Goal: Task Accomplishment & Management: Complete application form

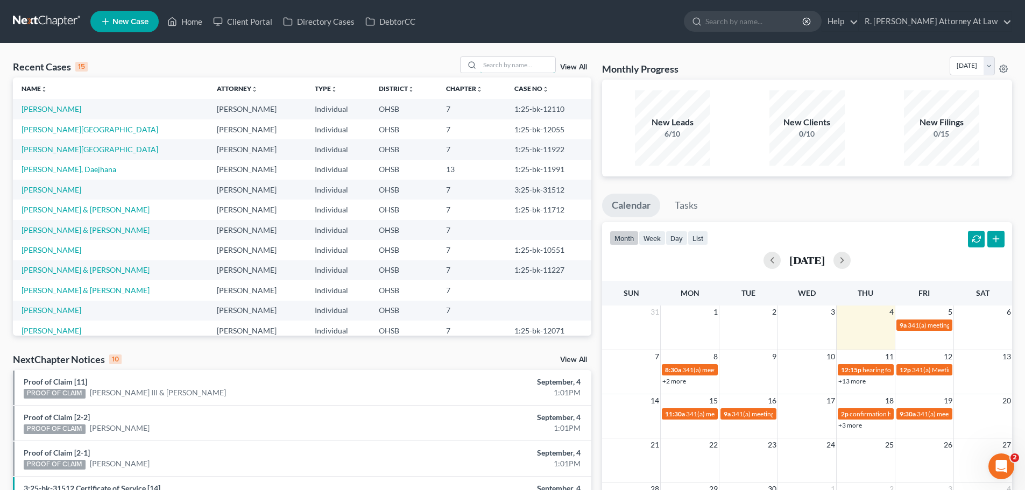
click at [528, 69] on input "search" at bounding box center [517, 65] width 75 height 16
type input "[PERSON_NAME]"
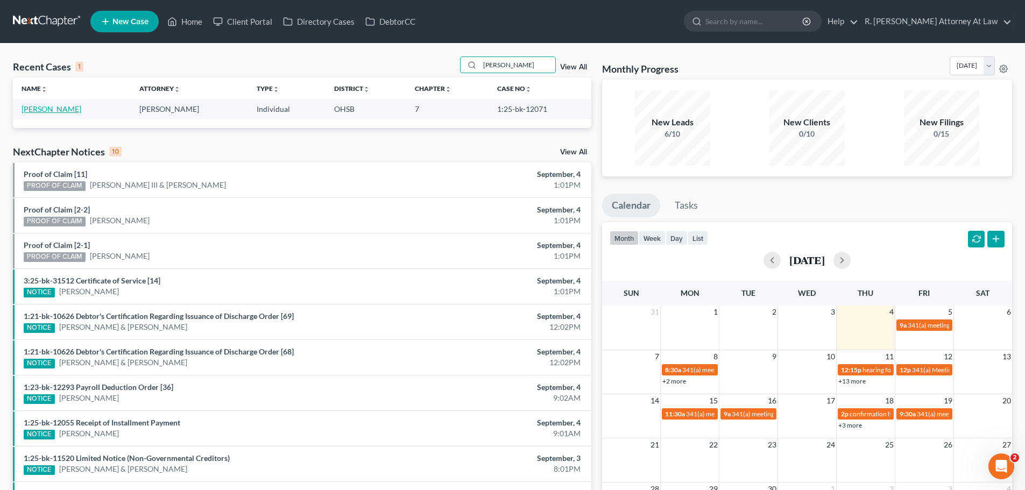
click at [60, 110] on link "[PERSON_NAME]" at bounding box center [52, 108] width 60 height 9
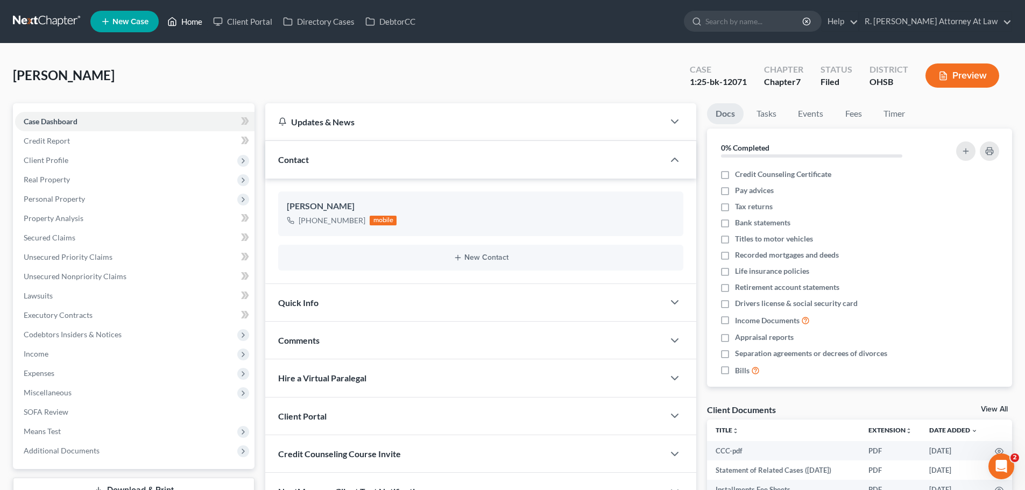
drag, startPoint x: 181, startPoint y: 23, endPoint x: 200, endPoint y: 93, distance: 73.0
click at [181, 23] on link "Home" at bounding box center [185, 21] width 46 height 19
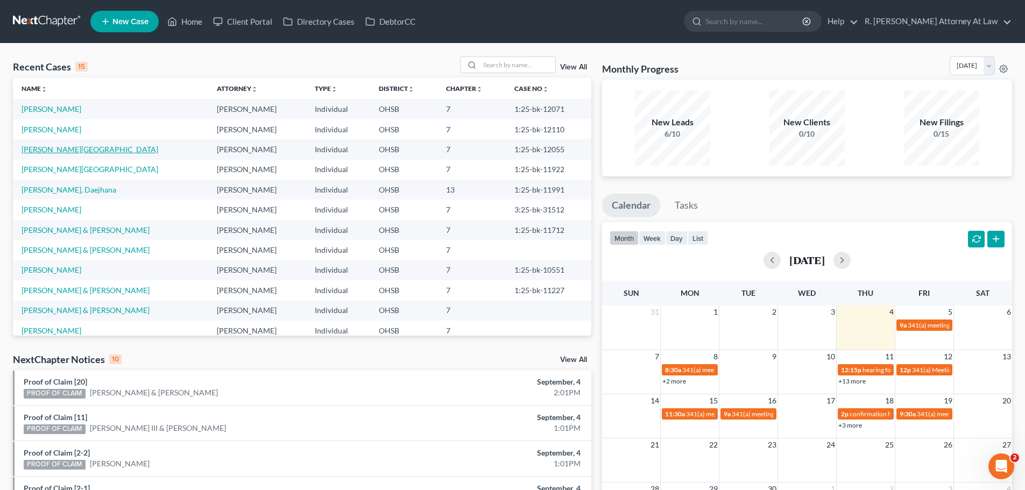
click at [41, 147] on link "[PERSON_NAME][GEOGRAPHIC_DATA]" at bounding box center [90, 149] width 137 height 9
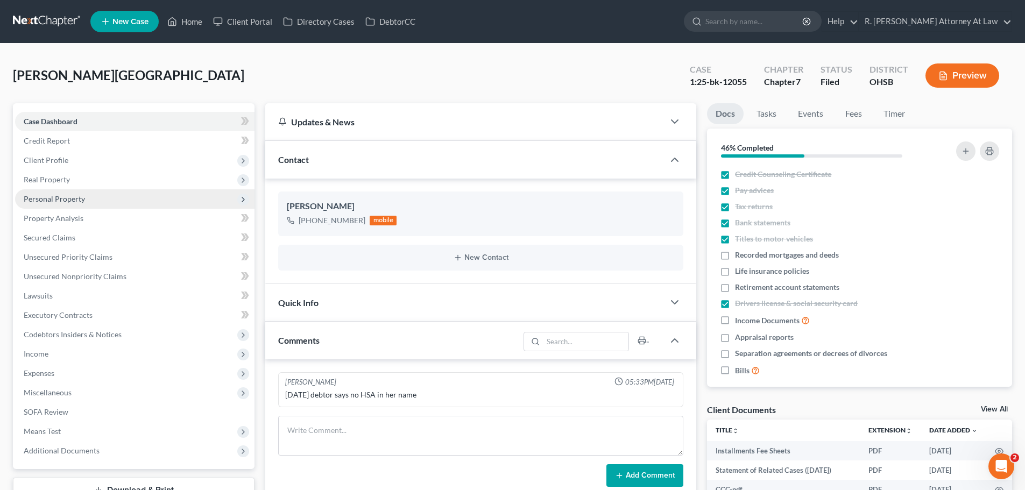
click at [47, 200] on span "Personal Property" at bounding box center [54, 198] width 61 height 9
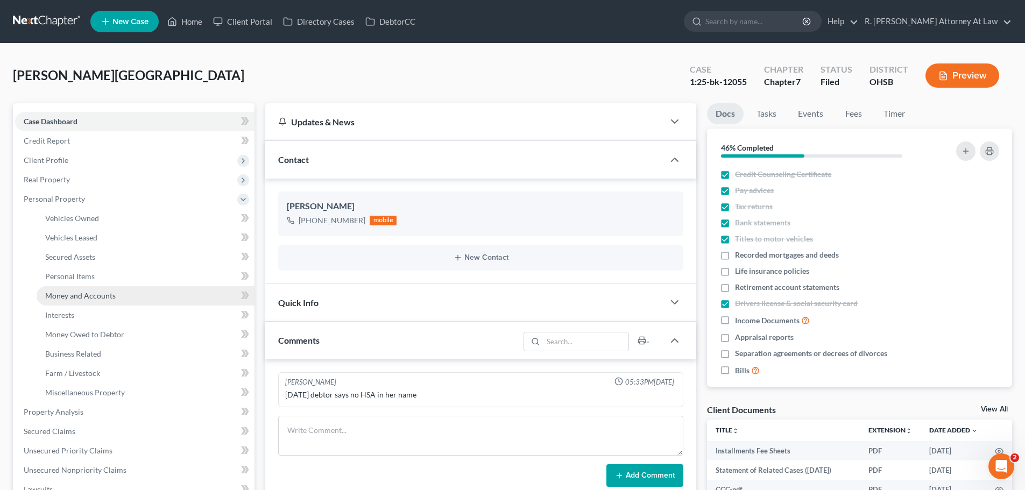
click at [99, 292] on span "Money and Accounts" at bounding box center [80, 295] width 70 height 9
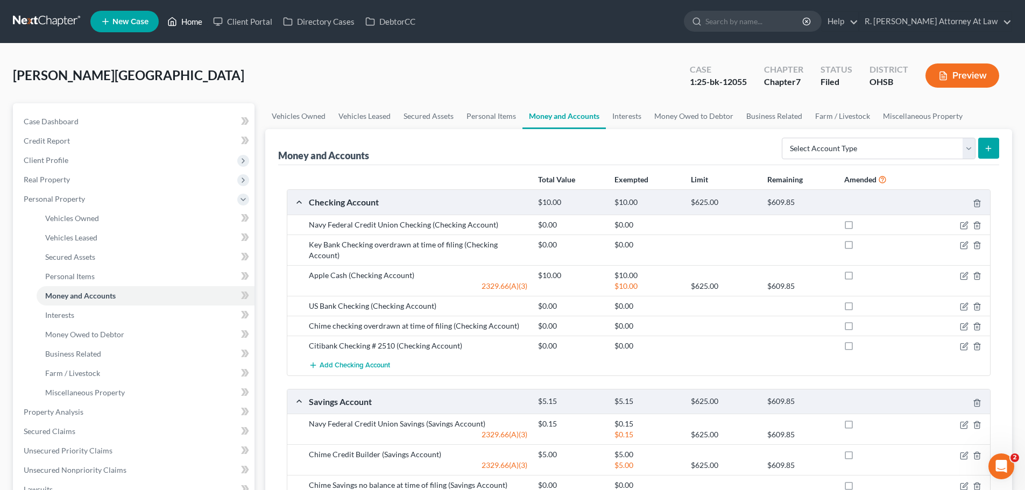
click at [194, 24] on link "Home" at bounding box center [185, 21] width 46 height 19
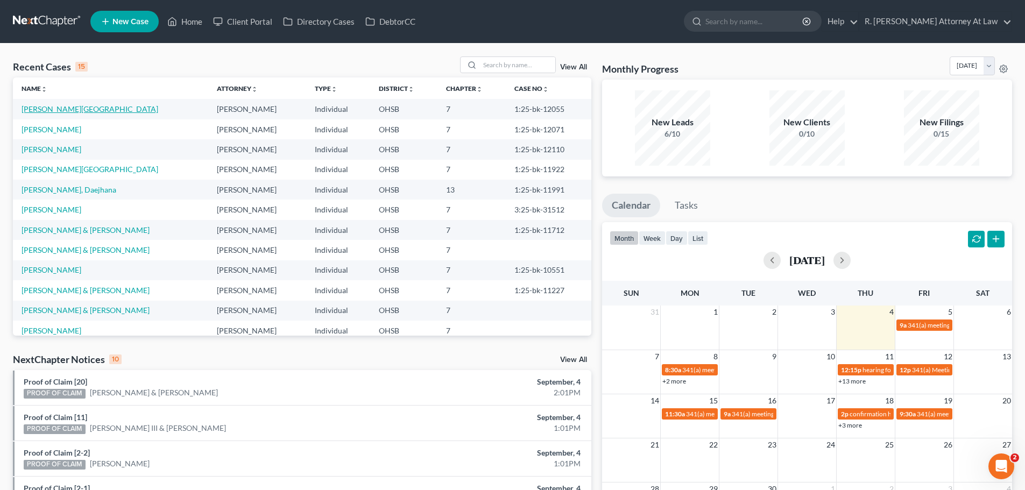
click at [49, 111] on link "[PERSON_NAME][GEOGRAPHIC_DATA]" at bounding box center [90, 108] width 137 height 9
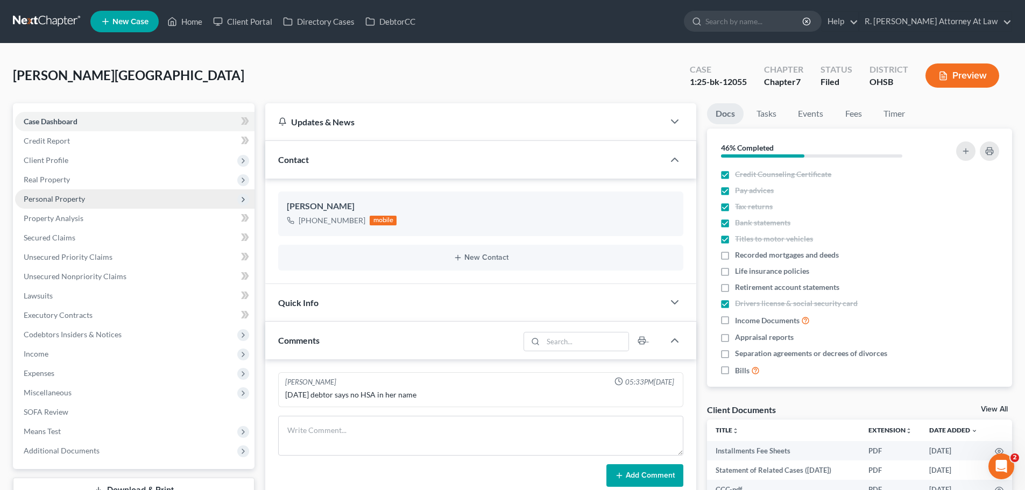
drag, startPoint x: 54, startPoint y: 199, endPoint x: 105, endPoint y: 207, distance: 51.2
click at [54, 199] on span "Personal Property" at bounding box center [54, 198] width 61 height 9
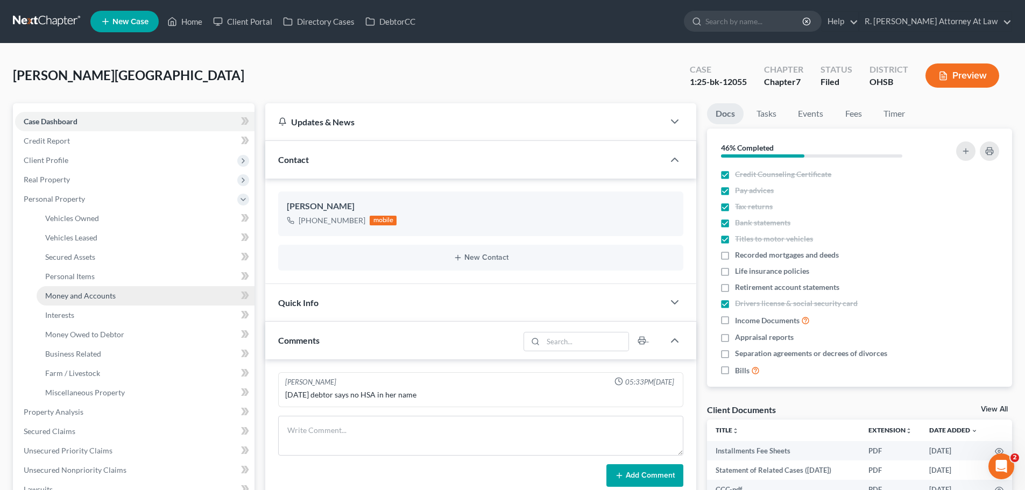
click at [83, 297] on span "Money and Accounts" at bounding box center [80, 295] width 70 height 9
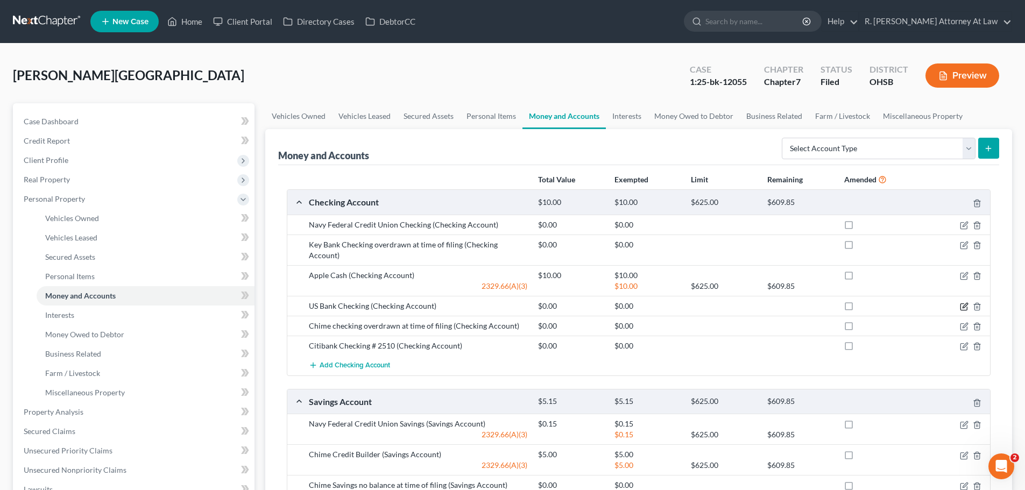
click at [961, 302] on icon "button" at bounding box center [964, 306] width 9 height 9
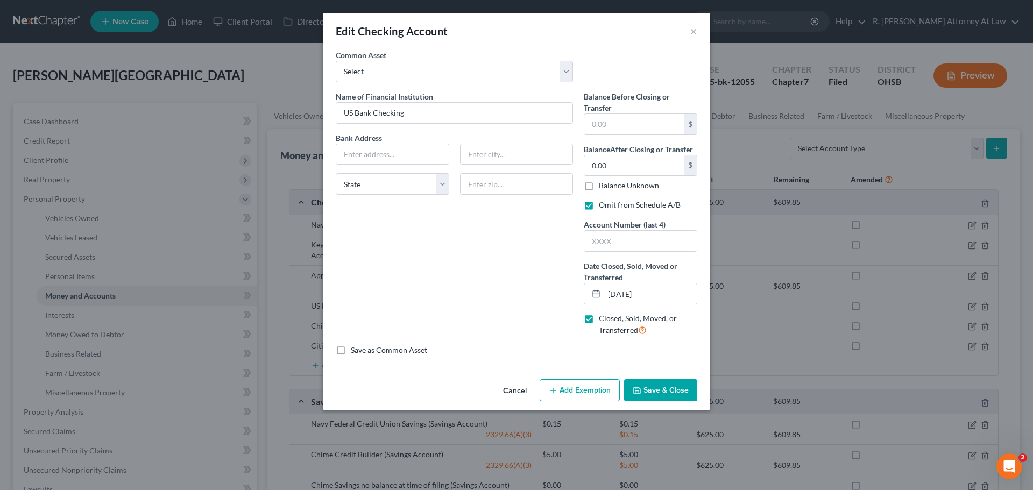
click at [490, 60] on div "Common Asset Select Kemba Credit Union Checking" at bounding box center [454, 66] width 248 height 33
click at [465, 115] on input "US Bank Checking" at bounding box center [454, 113] width 236 height 20
type input "US Bank Checking CLOSED"
drag, startPoint x: 669, startPoint y: 386, endPoint x: 657, endPoint y: 369, distance: 20.5
click at [669, 386] on button "Save & Close" at bounding box center [660, 390] width 73 height 23
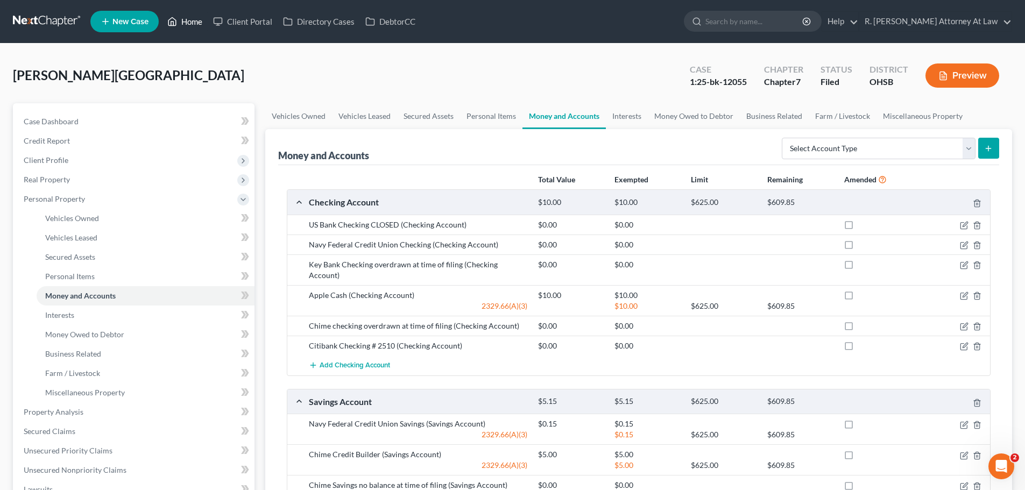
click at [180, 21] on link "Home" at bounding box center [185, 21] width 46 height 19
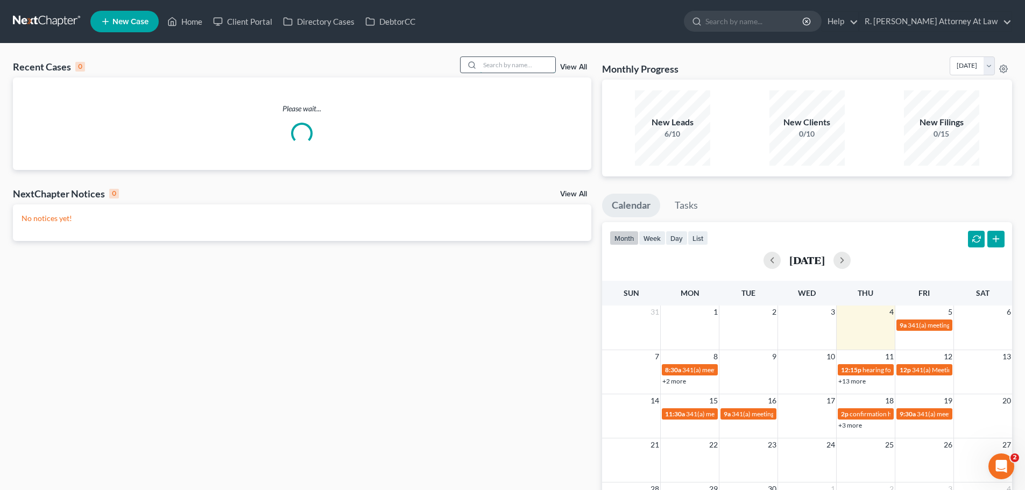
click at [526, 62] on input "search" at bounding box center [517, 65] width 75 height 16
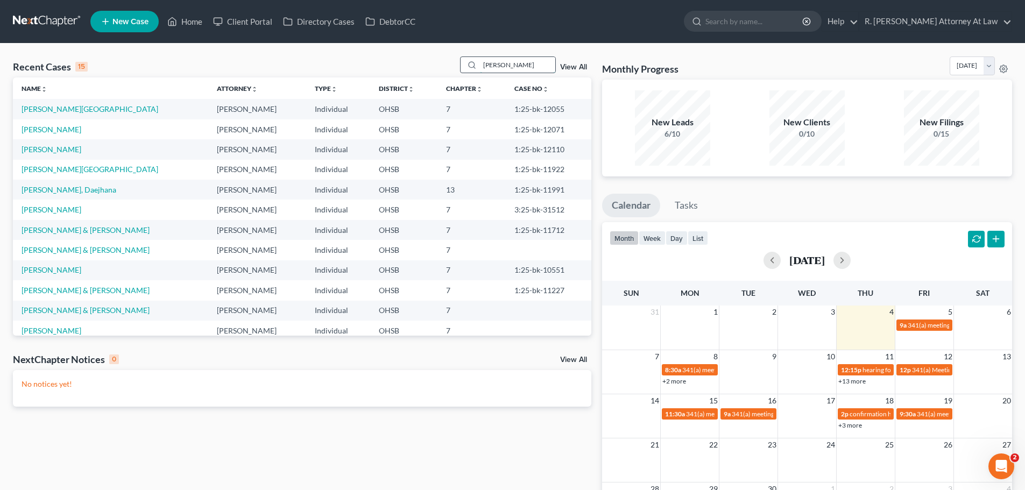
type input "[PERSON_NAME]"
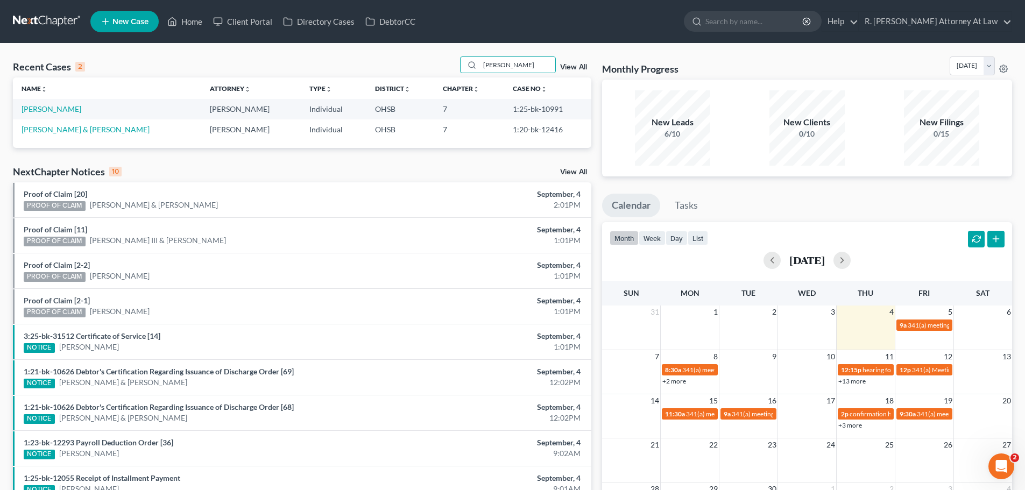
click at [41, 103] on td "[PERSON_NAME]" at bounding box center [107, 109] width 188 height 20
click at [43, 108] on link "[PERSON_NAME]" at bounding box center [52, 108] width 60 height 9
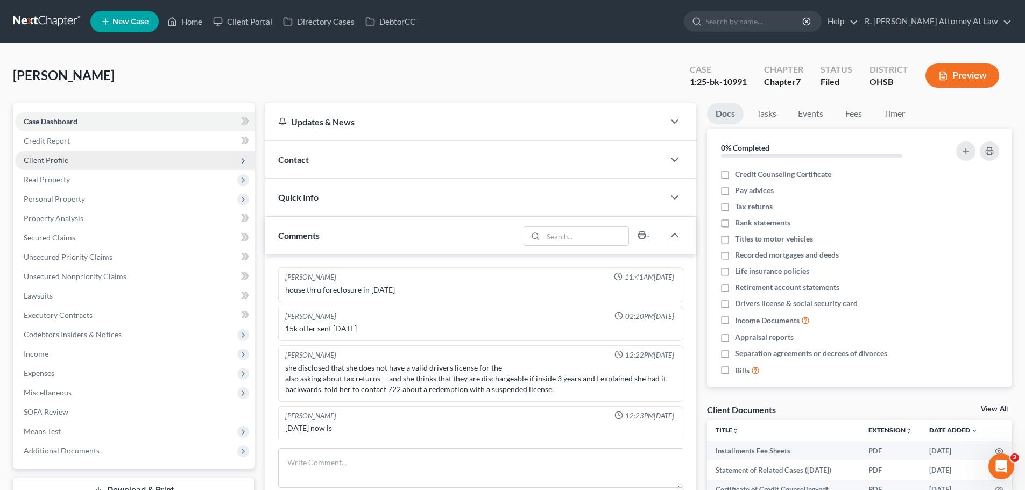
scroll to position [1, 0]
click at [54, 165] on span "Client Profile" at bounding box center [134, 160] width 239 height 19
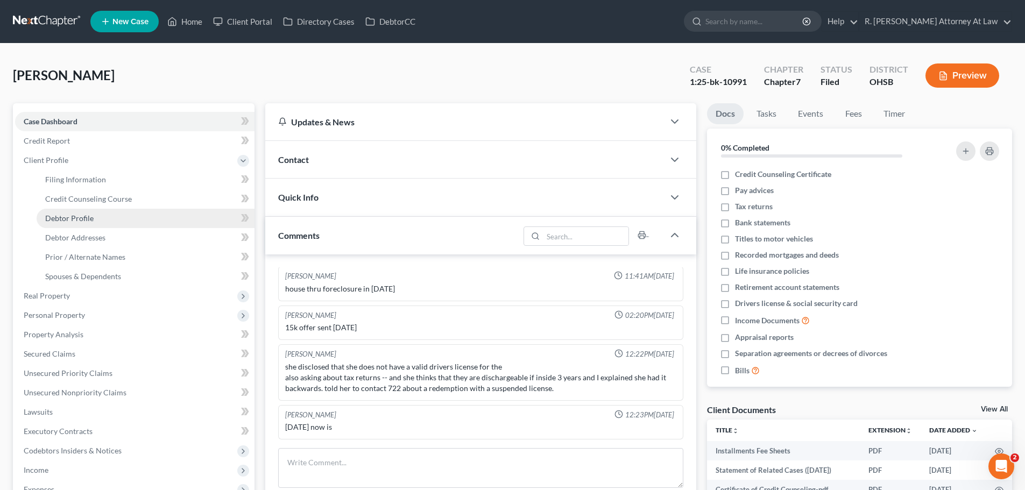
click at [96, 220] on link "Debtor Profile" at bounding box center [146, 218] width 218 height 19
select select "3"
select select "0"
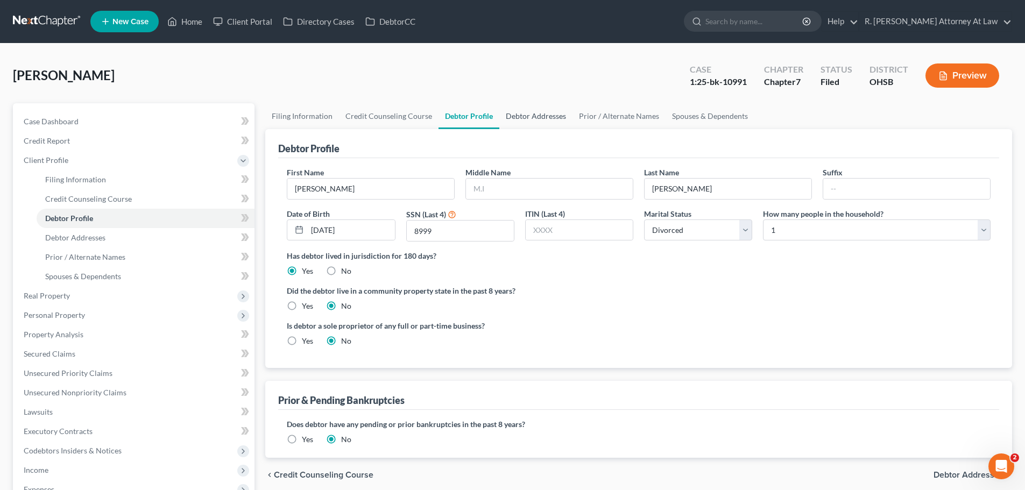
click at [530, 111] on link "Debtor Addresses" at bounding box center [535, 116] width 73 height 26
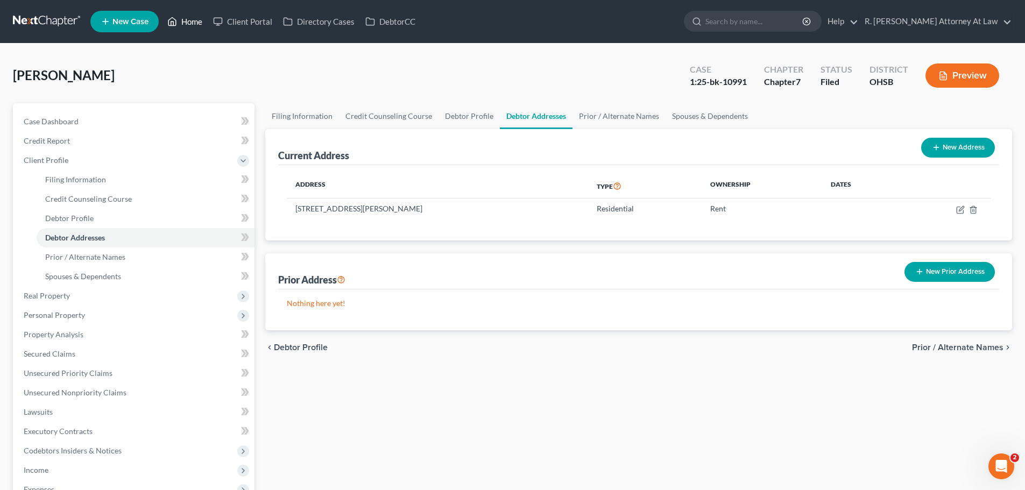
click at [181, 18] on link "Home" at bounding box center [185, 21] width 46 height 19
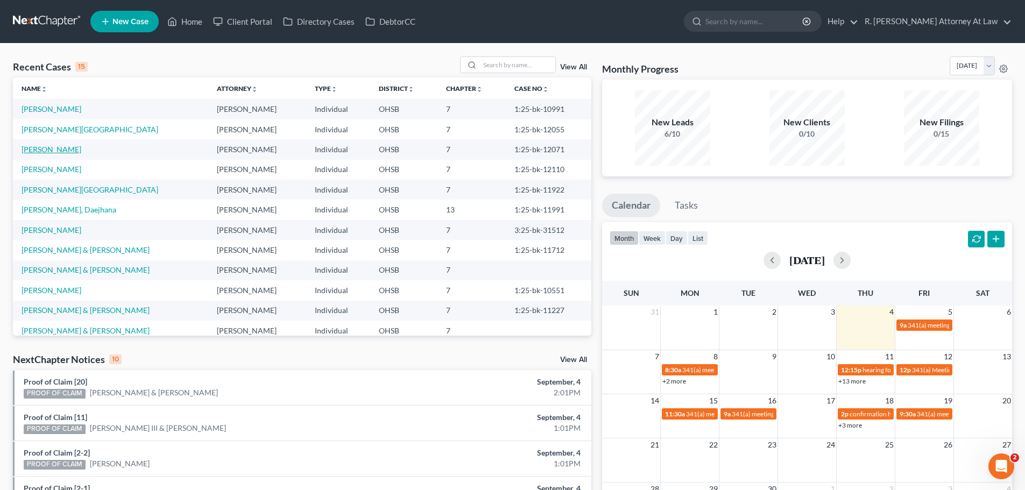
click at [51, 151] on link "[PERSON_NAME]" at bounding box center [52, 149] width 60 height 9
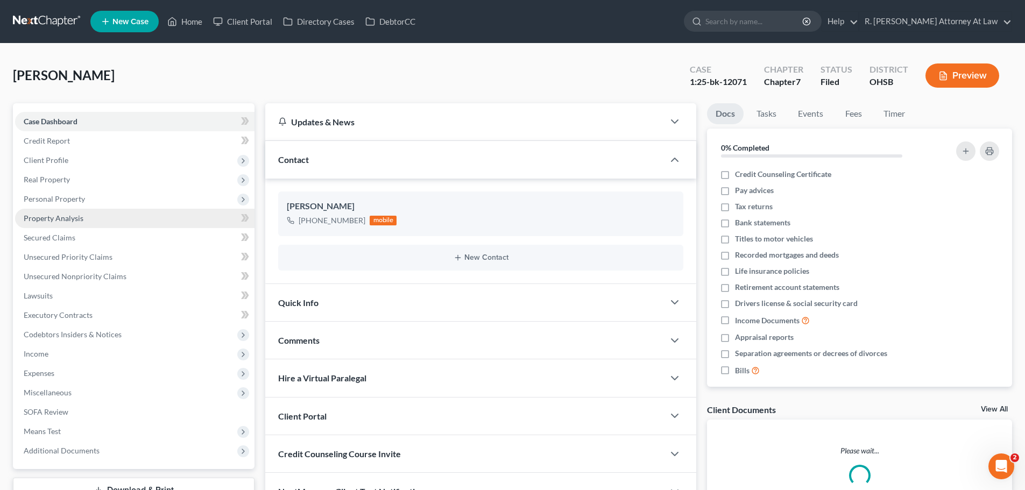
drag, startPoint x: 43, startPoint y: 199, endPoint x: 63, endPoint y: 219, distance: 28.5
click at [44, 199] on span "Personal Property" at bounding box center [54, 198] width 61 height 9
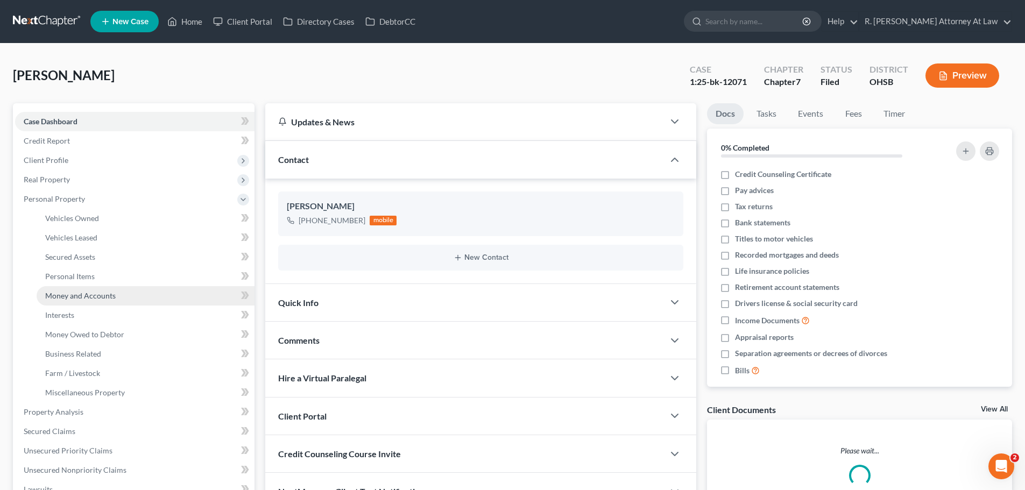
click at [77, 291] on span "Money and Accounts" at bounding box center [80, 295] width 70 height 9
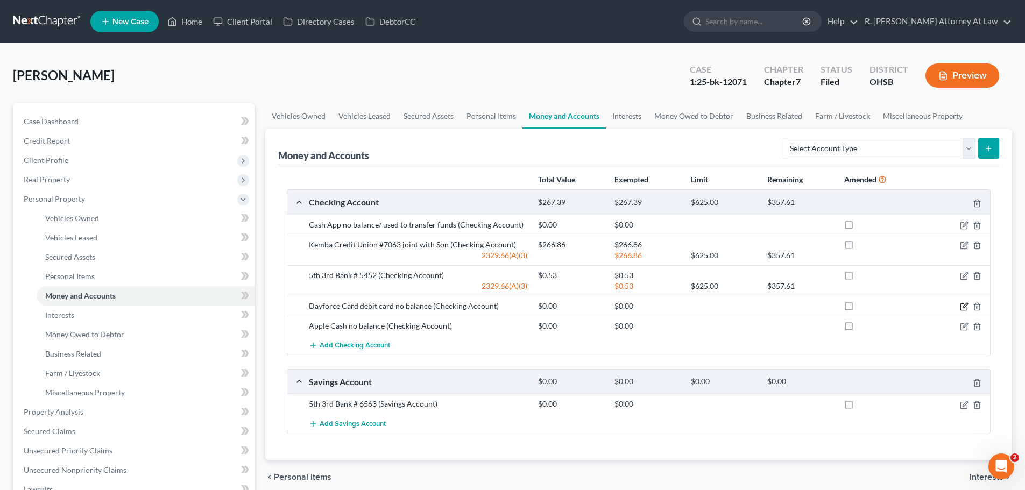
click at [966, 311] on icon "button" at bounding box center [964, 306] width 9 height 9
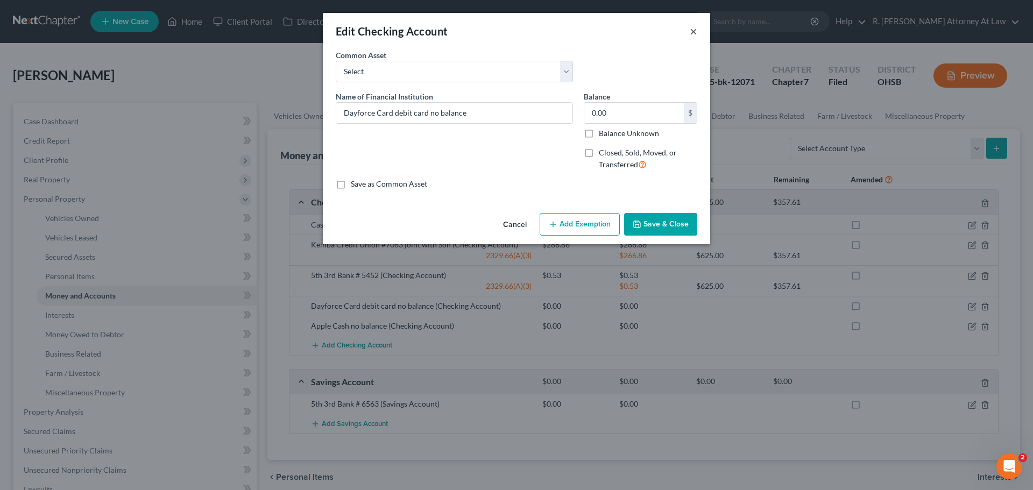
click at [691, 35] on button "×" at bounding box center [694, 31] width 8 height 13
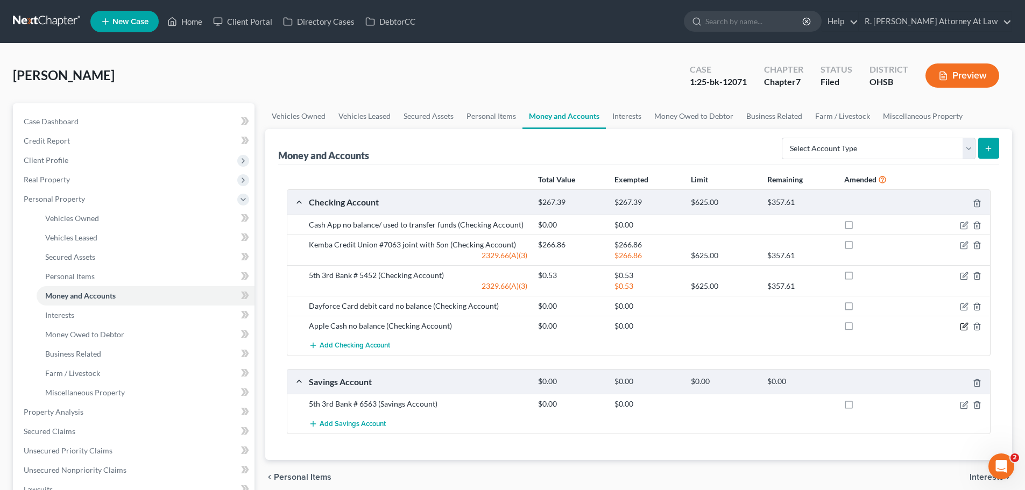
click at [963, 327] on icon "button" at bounding box center [964, 326] width 9 height 9
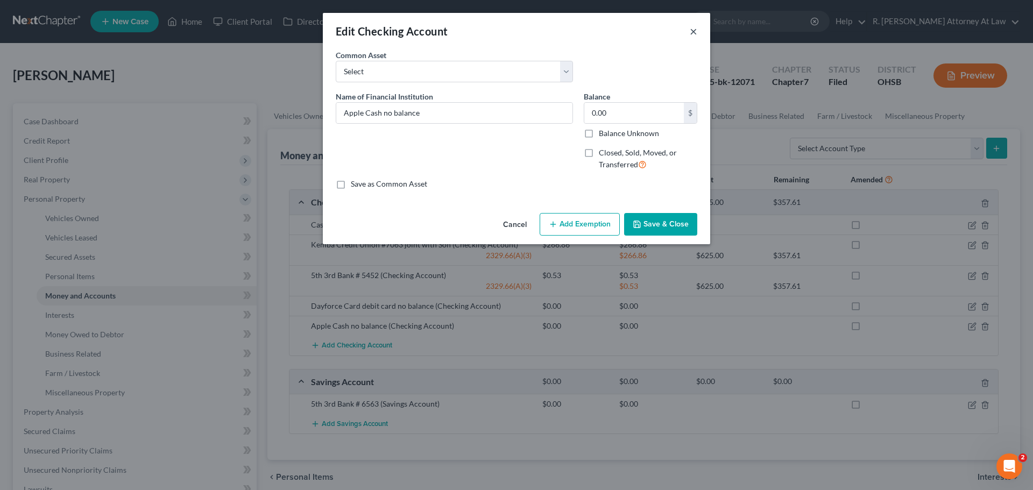
click at [694, 34] on button "×" at bounding box center [694, 31] width 8 height 13
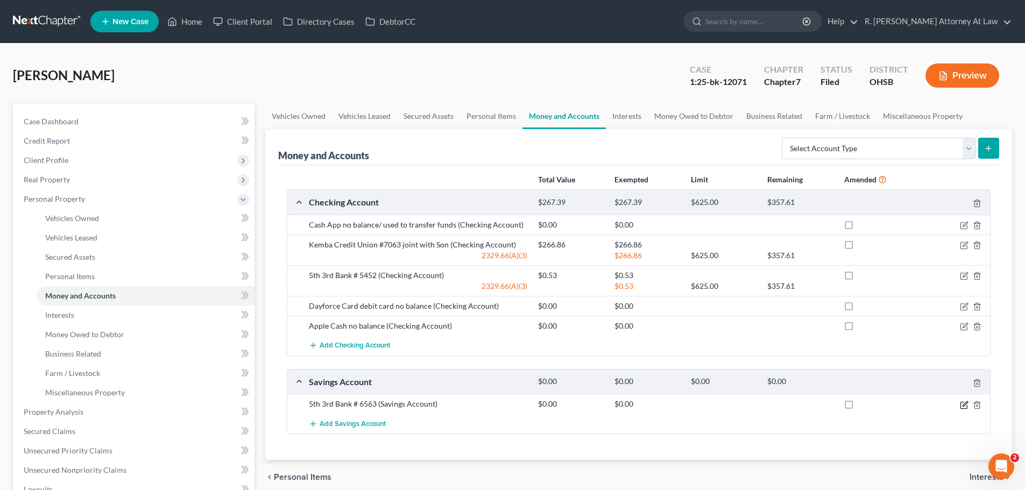
click at [963, 405] on icon "button" at bounding box center [964, 405] width 9 height 9
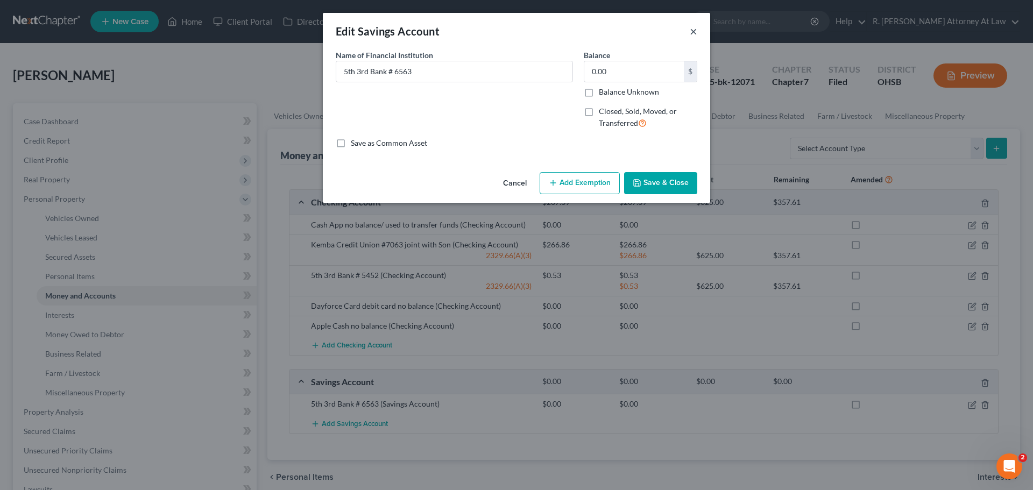
click at [695, 31] on button "×" at bounding box center [694, 31] width 8 height 13
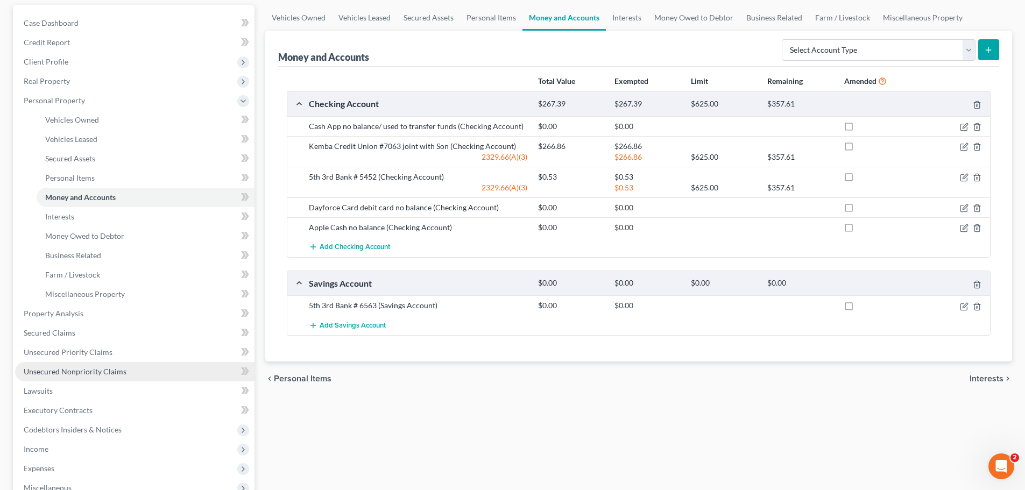
scroll to position [276, 0]
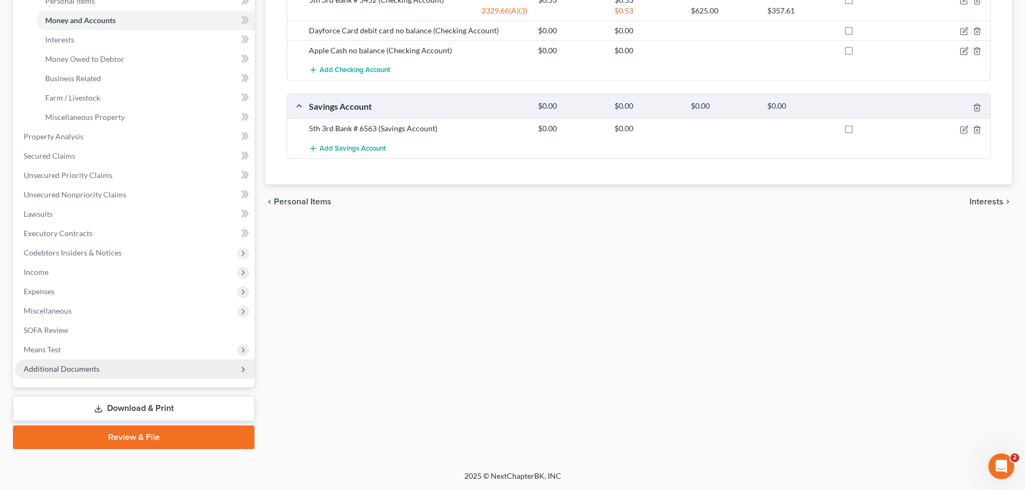
click at [53, 368] on span "Additional Documents" at bounding box center [62, 368] width 76 height 9
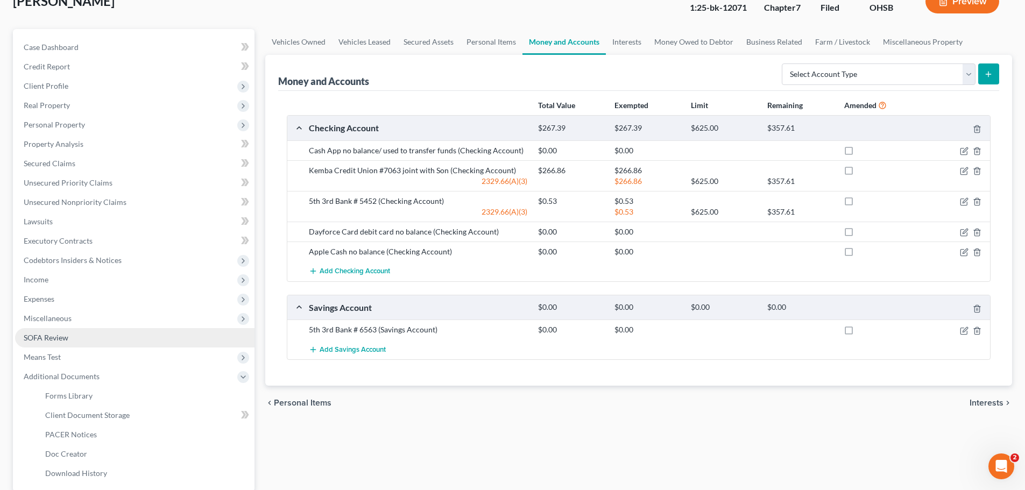
scroll to position [179, 0]
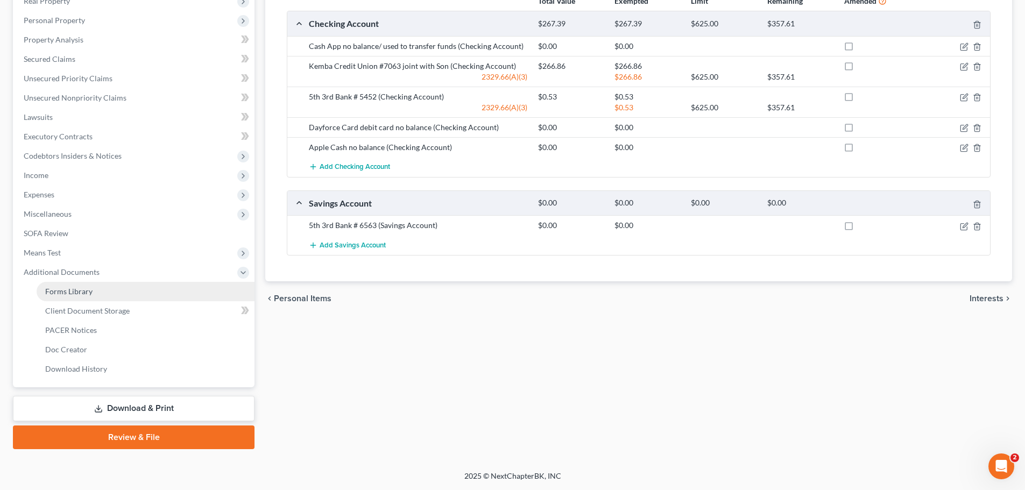
click at [96, 292] on link "Forms Library" at bounding box center [146, 291] width 218 height 19
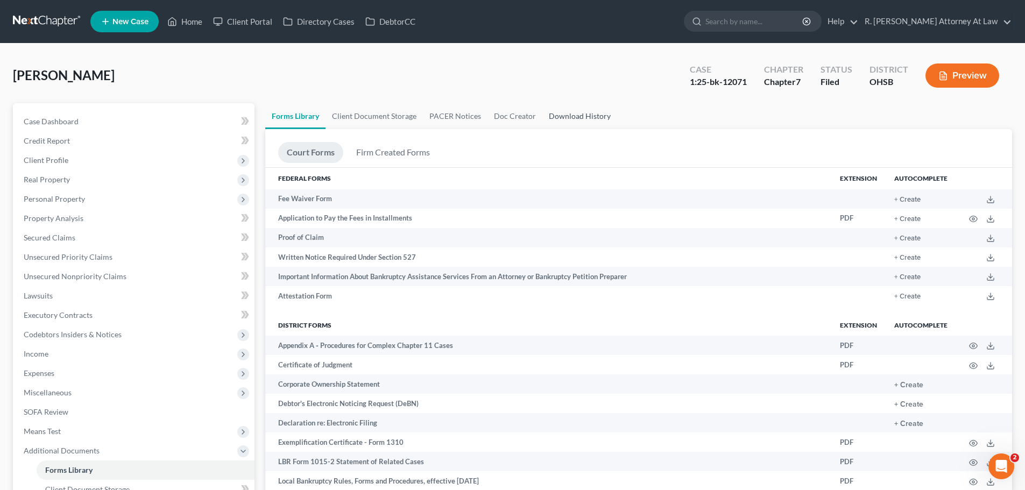
click at [568, 113] on link "Download History" at bounding box center [579, 116] width 75 height 26
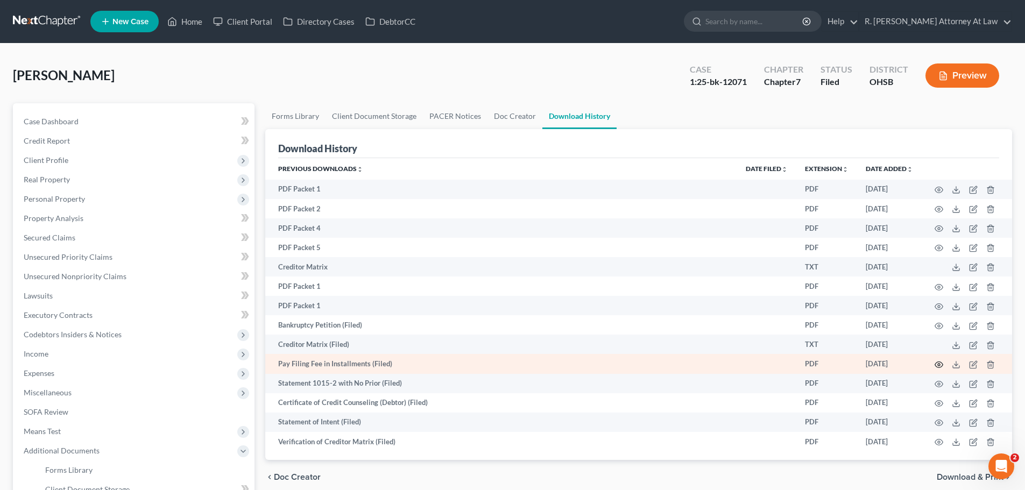
click at [939, 367] on icon "button" at bounding box center [939, 365] width 9 height 9
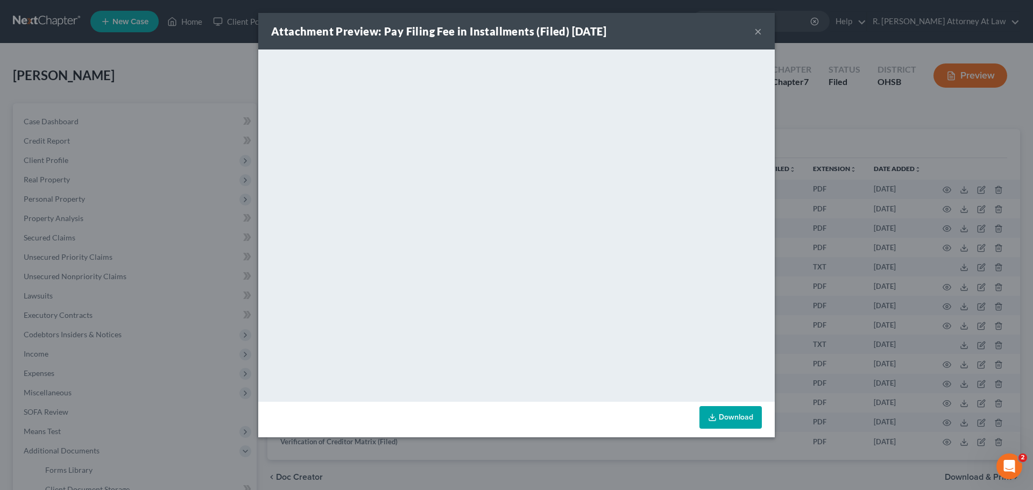
click at [754, 33] on div "Attachment Preview: Pay Filing Fee in Installments (Filed) [DATE] ×" at bounding box center [516, 31] width 517 height 37
click at [756, 32] on button "×" at bounding box center [758, 31] width 8 height 13
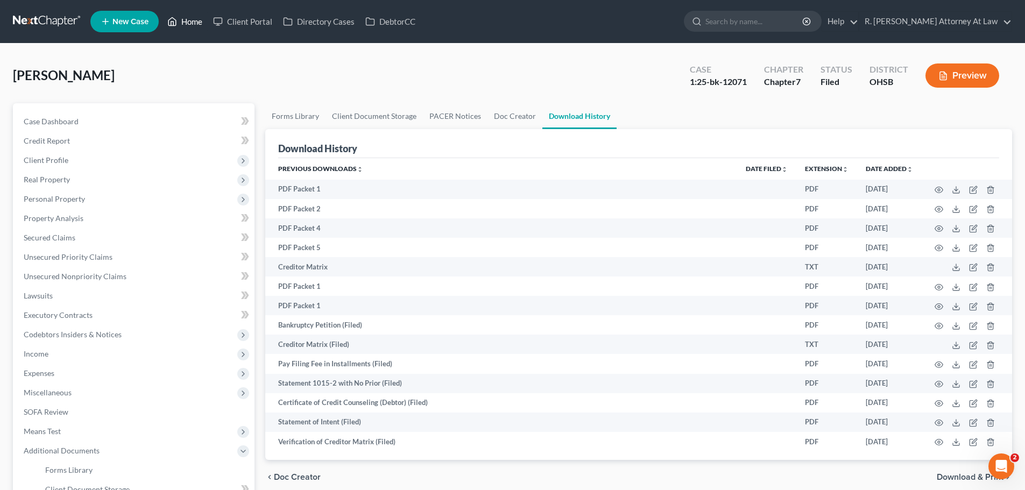
click at [186, 22] on link "Home" at bounding box center [185, 21] width 46 height 19
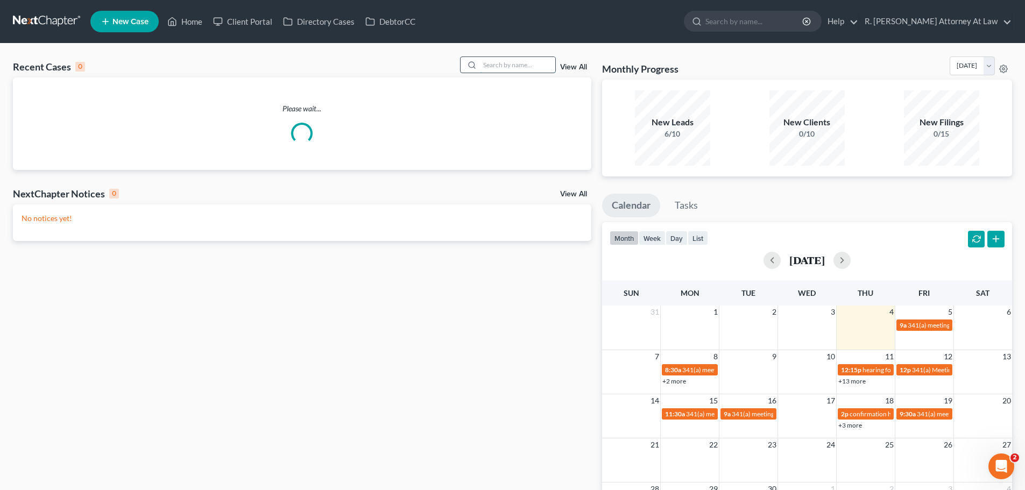
click at [501, 65] on input "search" at bounding box center [517, 65] width 75 height 16
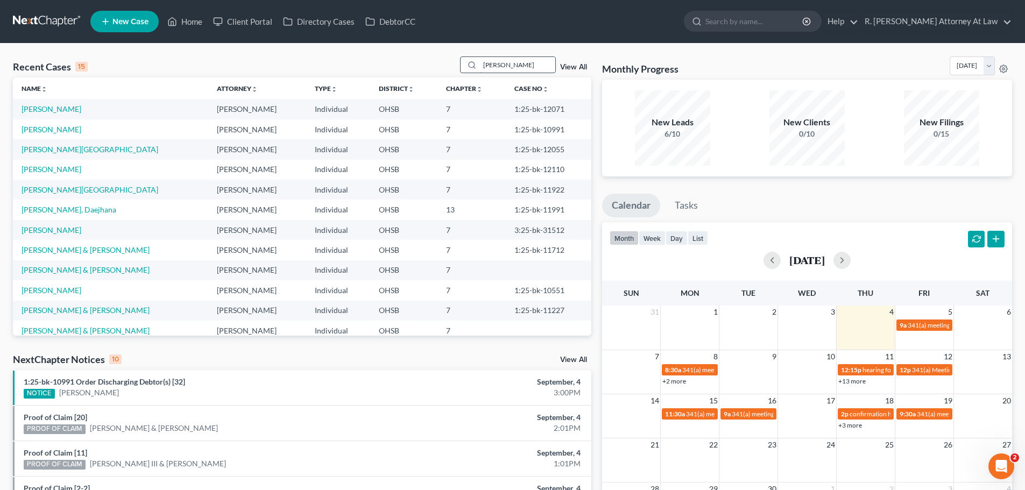
type input "[PERSON_NAME]"
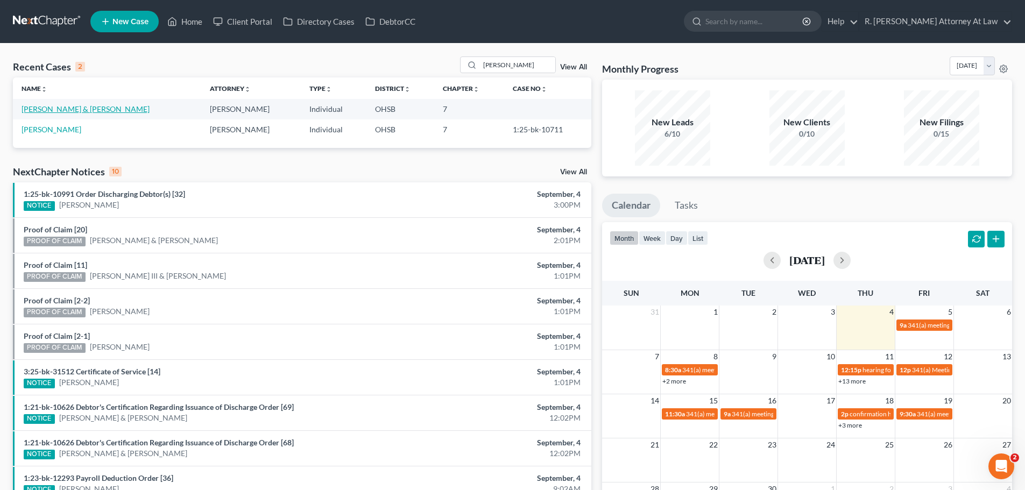
click at [61, 111] on link "[PERSON_NAME] & [PERSON_NAME]" at bounding box center [86, 108] width 128 height 9
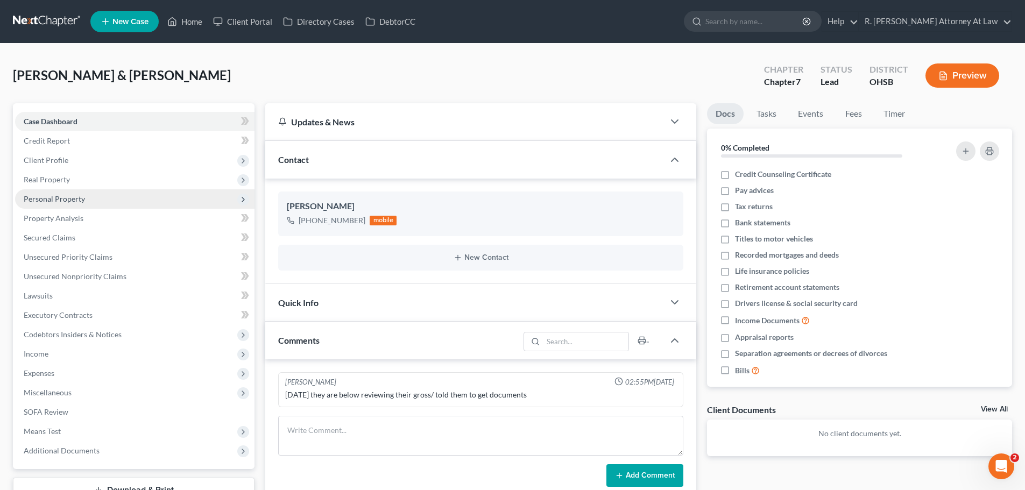
click at [53, 202] on span "Personal Property" at bounding box center [54, 198] width 61 height 9
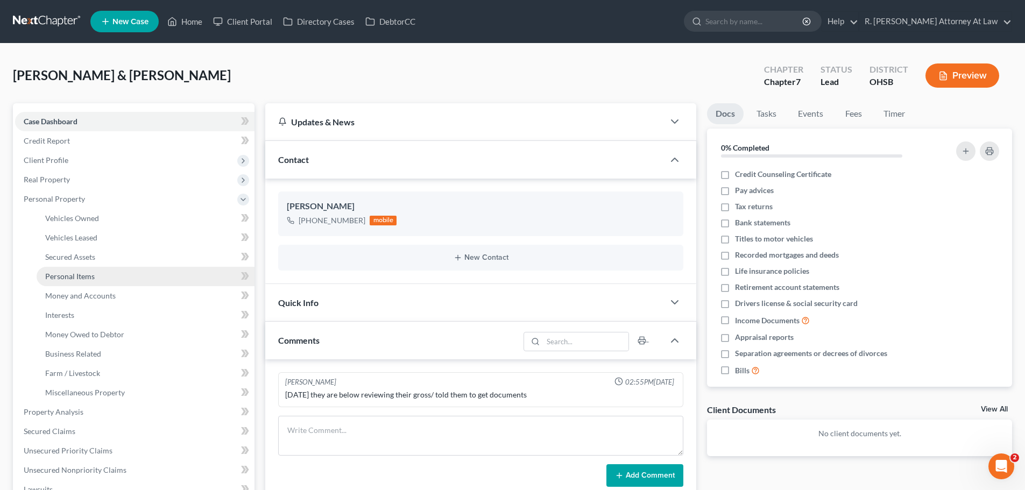
click at [74, 268] on link "Personal Items" at bounding box center [146, 276] width 218 height 19
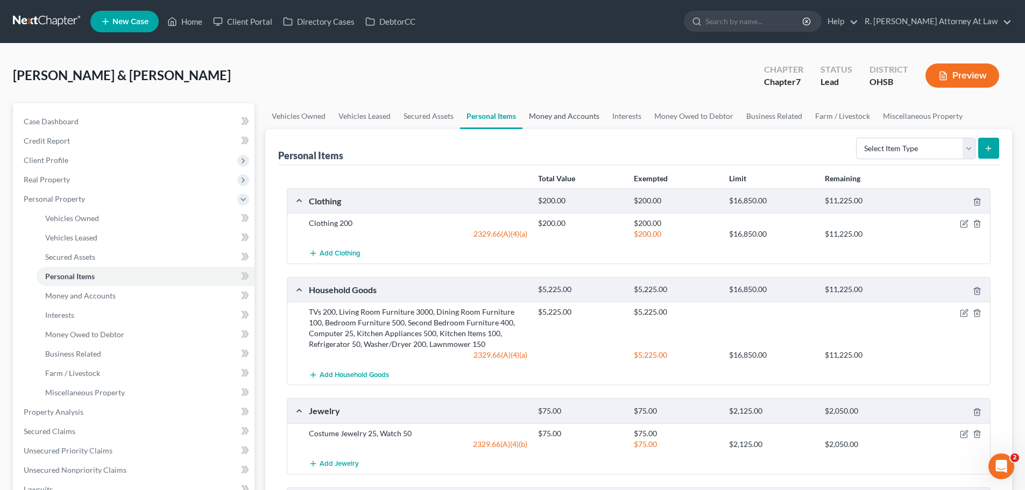
click at [598, 121] on link "Money and Accounts" at bounding box center [564, 116] width 83 height 26
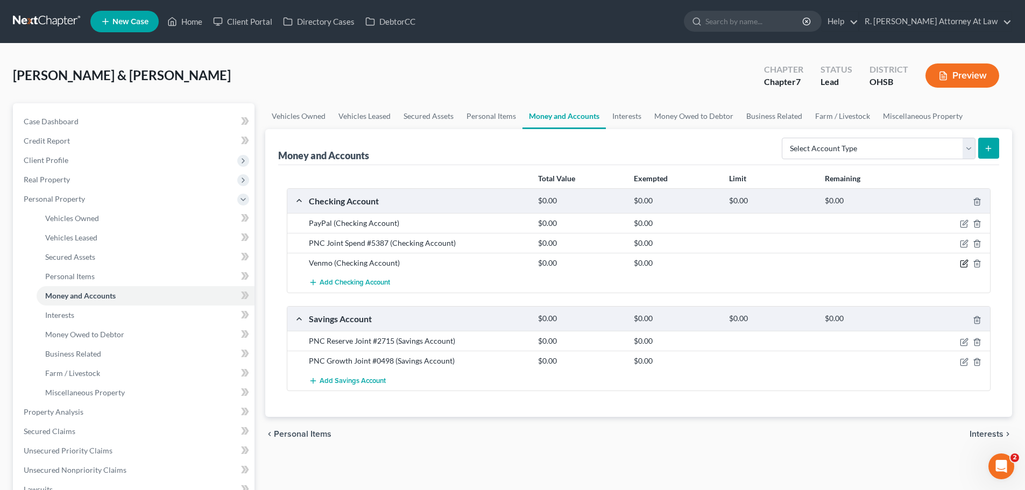
click at [960, 265] on icon "button" at bounding box center [964, 263] width 9 height 9
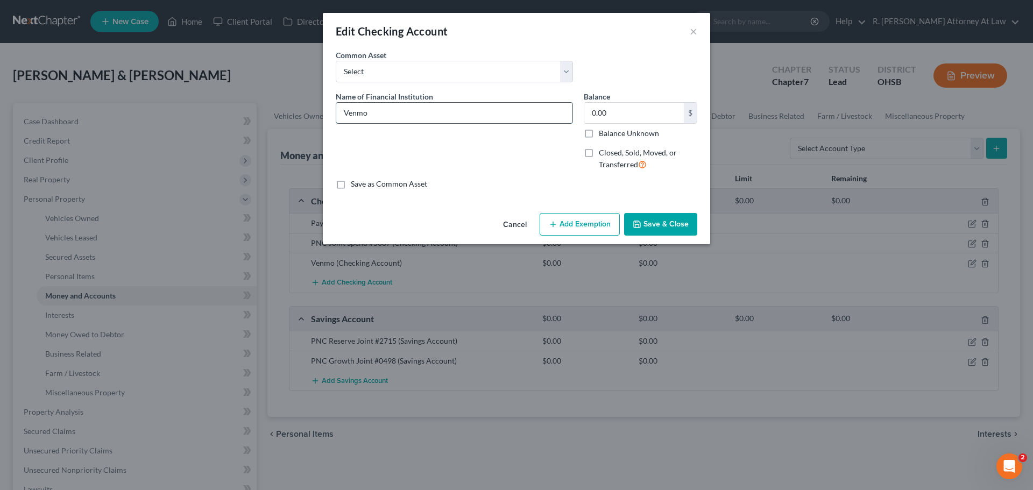
click at [384, 114] on input "Venmo" at bounding box center [454, 113] width 236 height 20
type input "Venmo Wife"
drag, startPoint x: 667, startPoint y: 228, endPoint x: 679, endPoint y: 221, distance: 14.2
click at [666, 228] on button "Save & Close" at bounding box center [660, 224] width 73 height 23
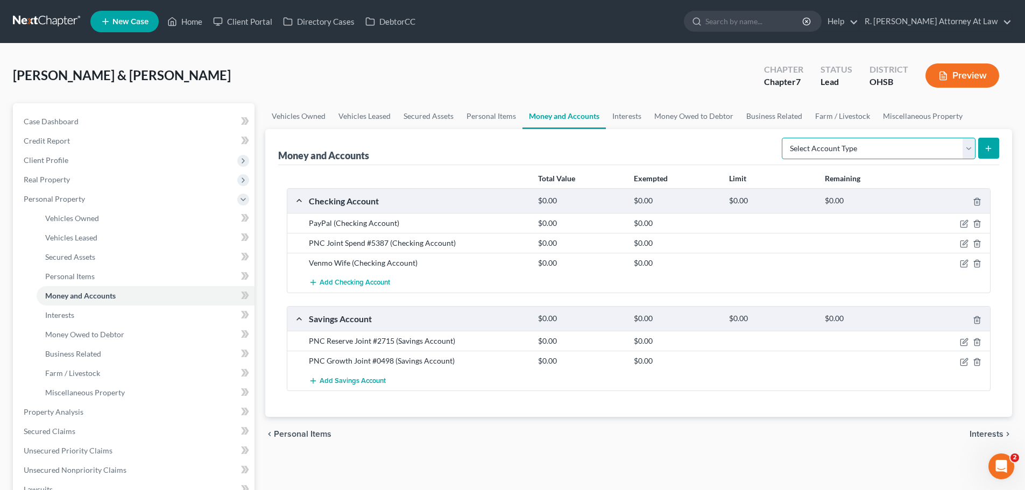
click at [834, 153] on select "Select Account Type Brokerage Cash on Hand Certificates of Deposit Checking Acc…" at bounding box center [879, 149] width 194 height 22
select select "checking"
click at [784, 138] on select "Select Account Type Brokerage Cash on Hand Certificates of Deposit Checking Acc…" at bounding box center [879, 149] width 194 height 22
click at [984, 145] on icon "submit" at bounding box center [988, 148] width 9 height 9
click at [357, 285] on span "Add Checking Account" at bounding box center [355, 283] width 70 height 9
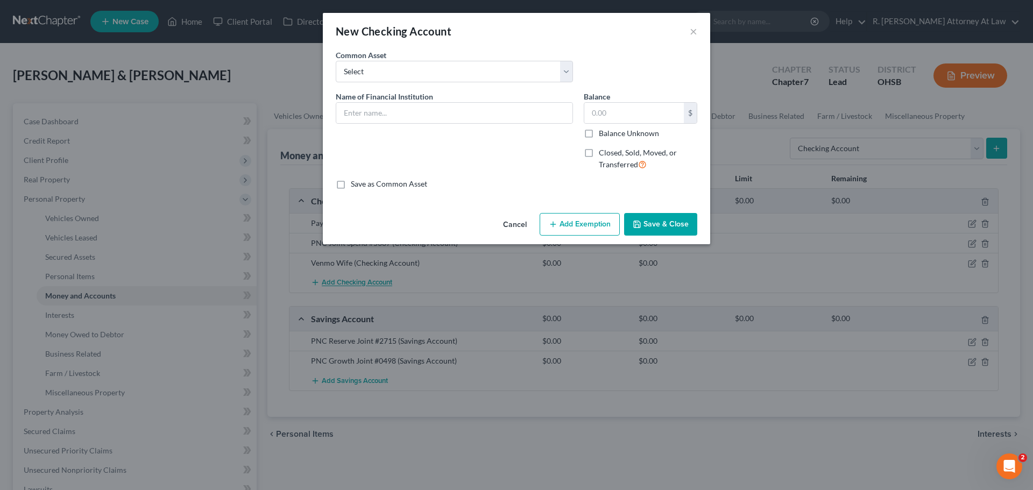
click at [357, 283] on div "New Checking Account × An exemption set must first be selected from the Filing …" at bounding box center [516, 245] width 1033 height 490
click at [390, 112] on input "text" at bounding box center [454, 113] width 236 height 20
type input "Venmo Husband"
click at [676, 225] on button "Save & Close" at bounding box center [660, 224] width 73 height 23
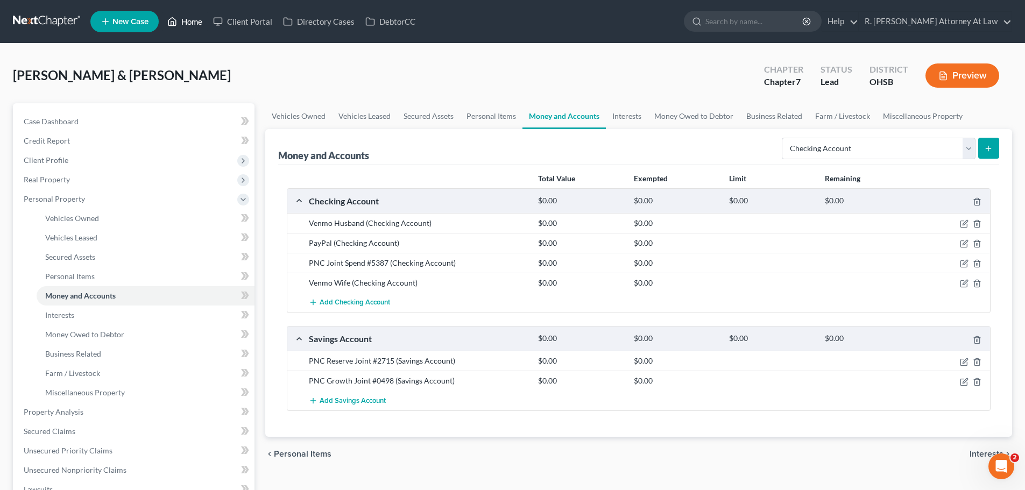
click at [192, 22] on link "Home" at bounding box center [185, 21] width 46 height 19
